Goal: Task Accomplishment & Management: Complete application form

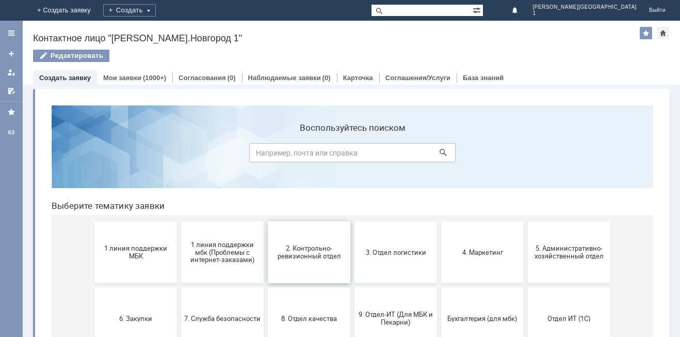
click at [297, 257] on span "2. Контрольно-ревизионный отдел" at bounding box center [309, 251] width 76 height 15
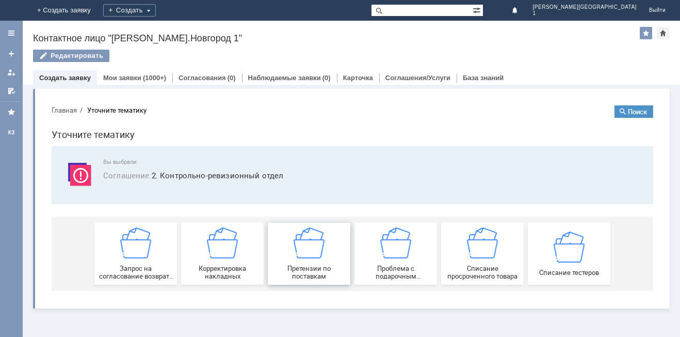
click at [317, 275] on span "Претензии по поставкам" at bounding box center [309, 271] width 76 height 15
click at [115, 78] on link "Мои заявки" at bounding box center [122, 78] width 38 height 8
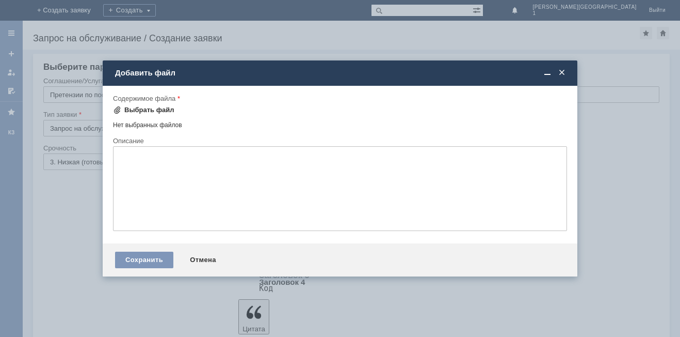
click at [136, 109] on div "Выбрать файл" at bounding box center [149, 110] width 50 height 8
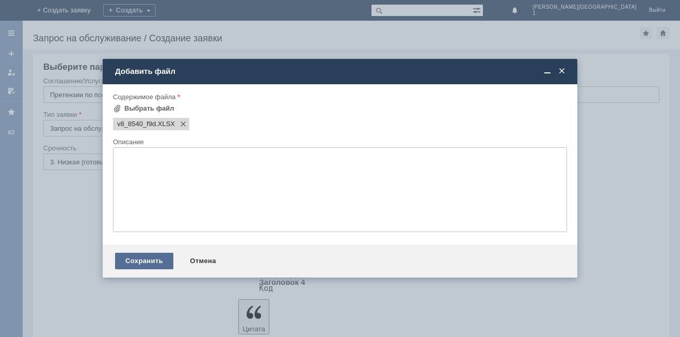
click at [152, 259] on div "Сохранить" at bounding box center [144, 260] width 58 height 17
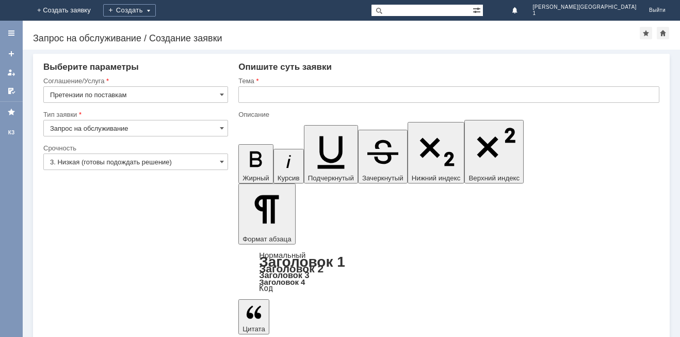
click at [108, 162] on input "3. Низкая (готовы подождать решение)" at bounding box center [135, 161] width 185 height 17
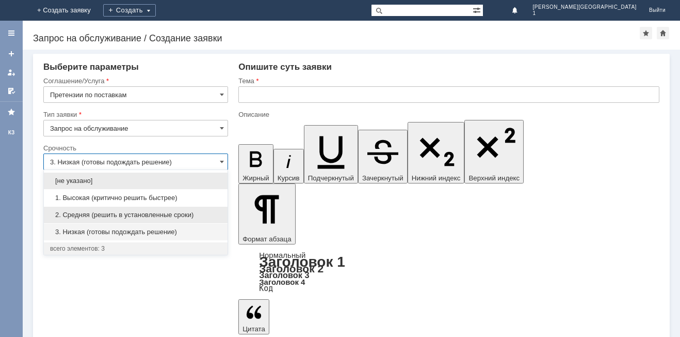
click at [84, 214] on span "2. Средняя (решить в установленные сроки)" at bounding box center [135, 215] width 171 height 8
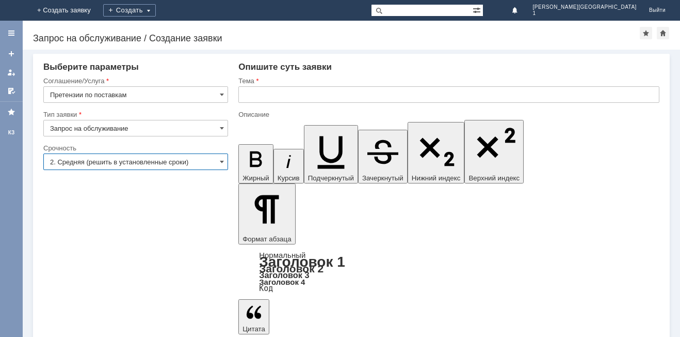
type input "2. Средняя (решить в установленные сроки)"
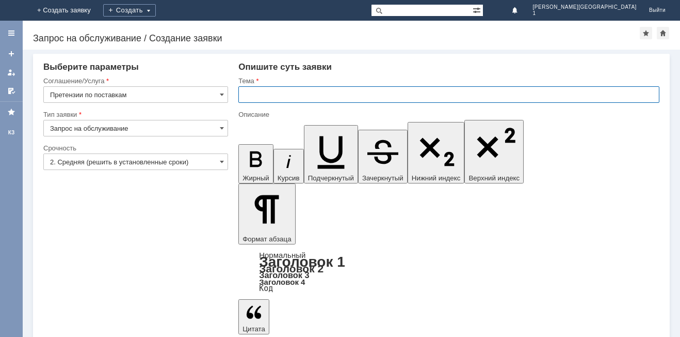
click at [280, 94] on input "text" at bounding box center [449, 94] width 421 height 17
type input "H"
type input "Расхождение при поставке"
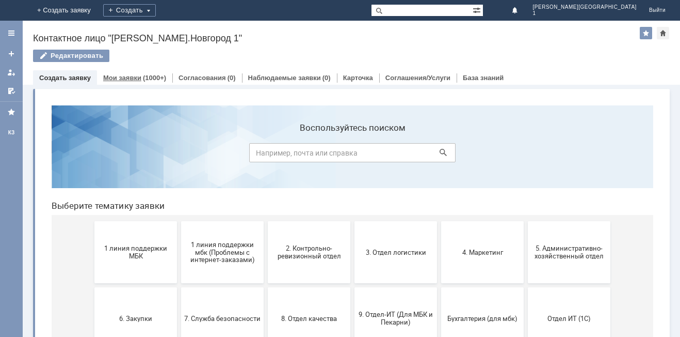
click at [136, 78] on link "Мои заявки" at bounding box center [122, 78] width 38 height 8
